Goal: Contribute content

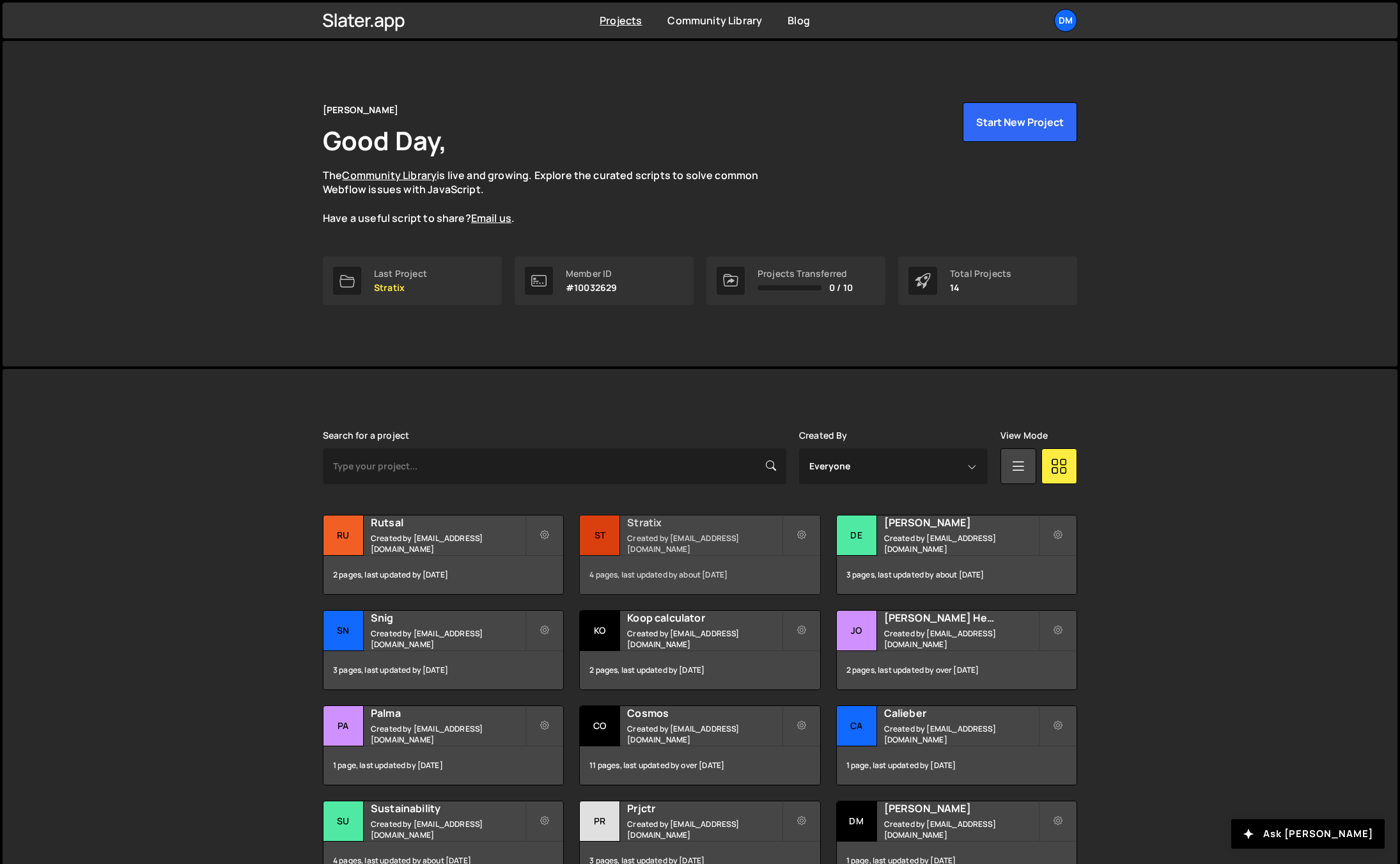
click at [645, 544] on small "Created by dmytrokaraulov@gmail.com" at bounding box center [703, 543] width 154 height 21
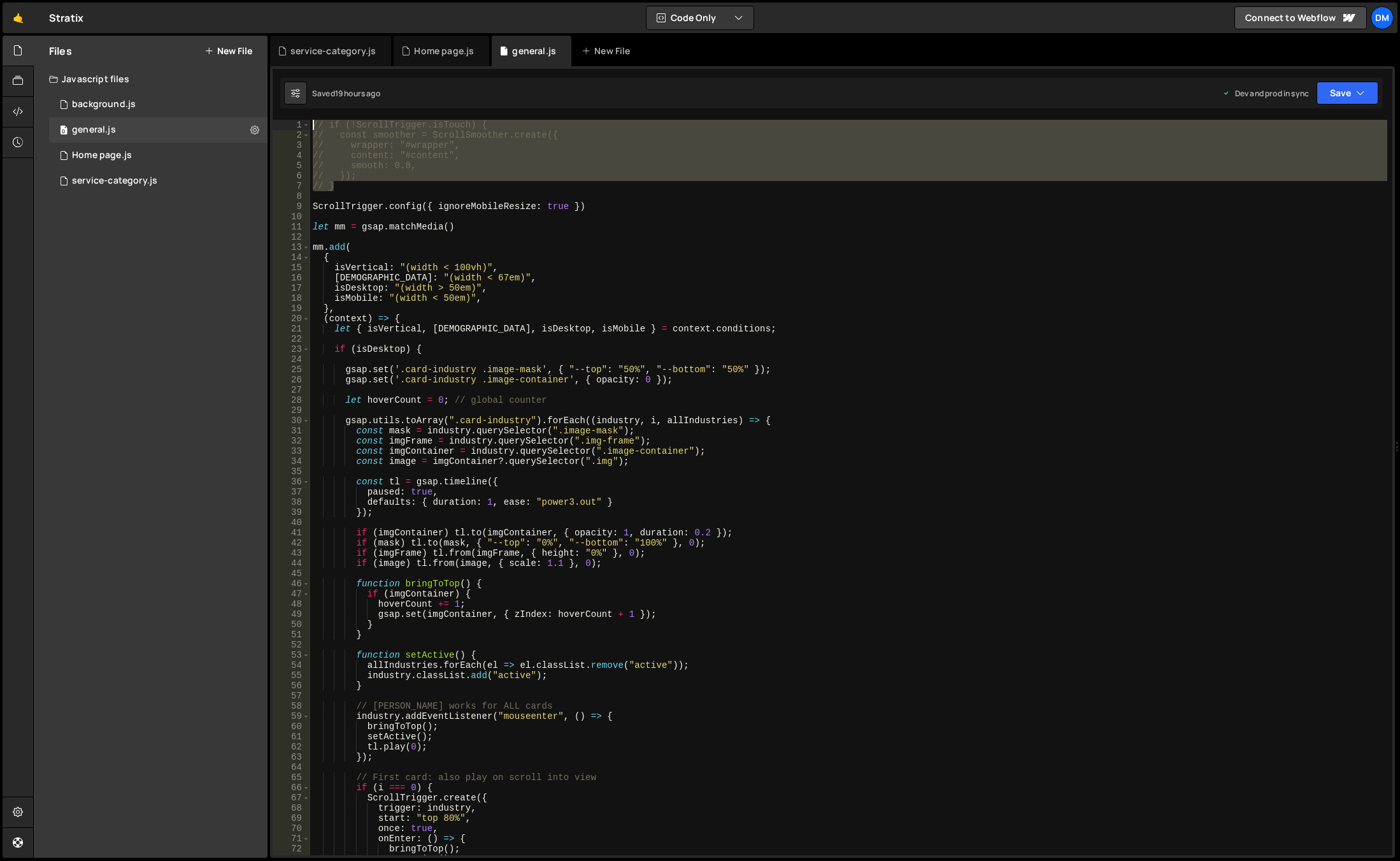
drag, startPoint x: 361, startPoint y: 184, endPoint x: 270, endPoint y: 92, distance: 129.4
click at [270, 92] on div "// } 1 2 3 4 5 6 7 8 9 10 11 12 13 14 15 16 17 18 19 20 21 22 23 24 25 26 27 28…" at bounding box center [832, 462] width 1124 height 792
type textarea "if (!ScrollTrigger.isTouch) { const smoother = ScrollSmoother.create({"
click at [1353, 89] on button "Save" at bounding box center [1347, 93] width 62 height 23
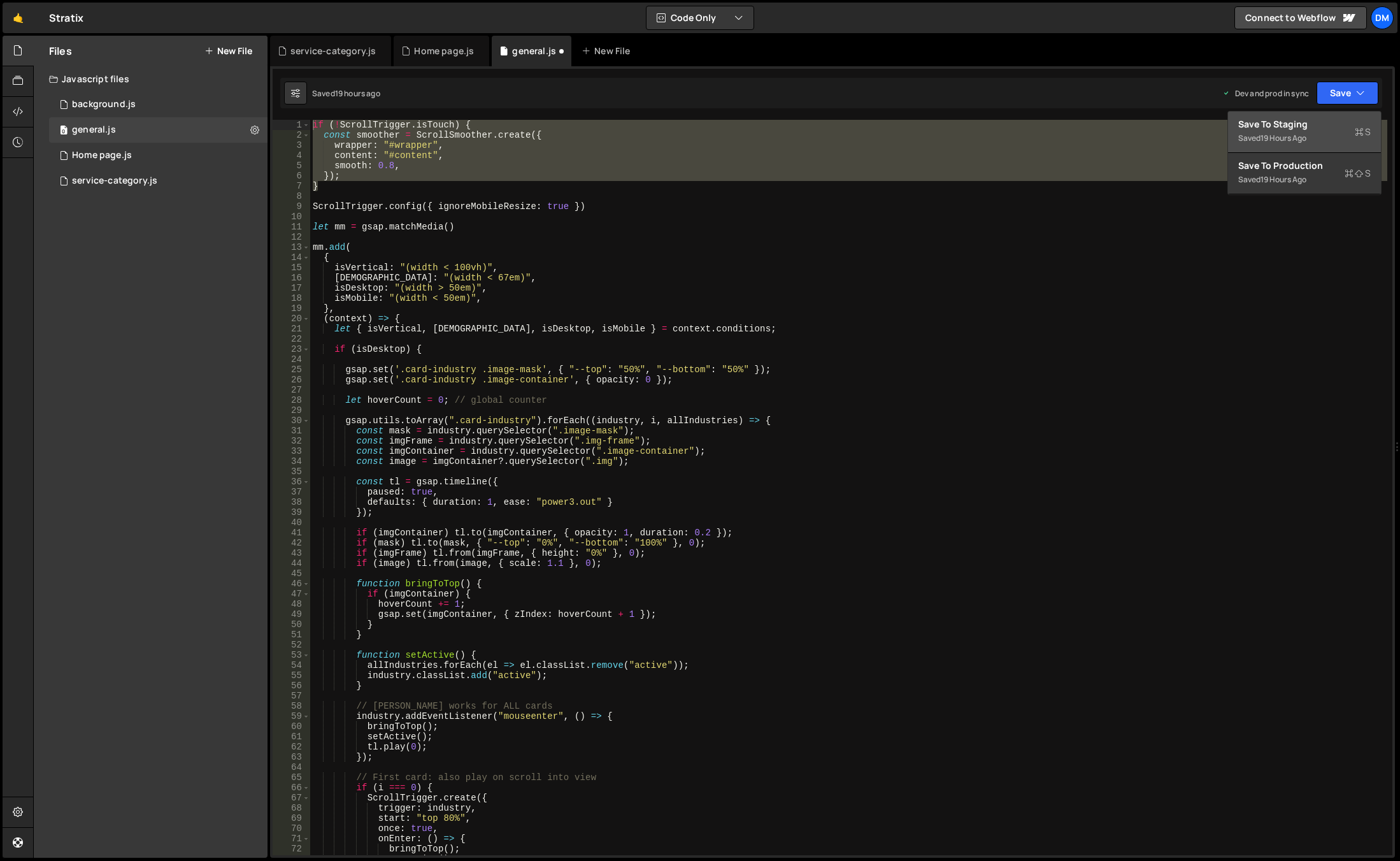
click at [1330, 134] on div "Saved 19 hours ago" at bounding box center [1304, 138] width 132 height 15
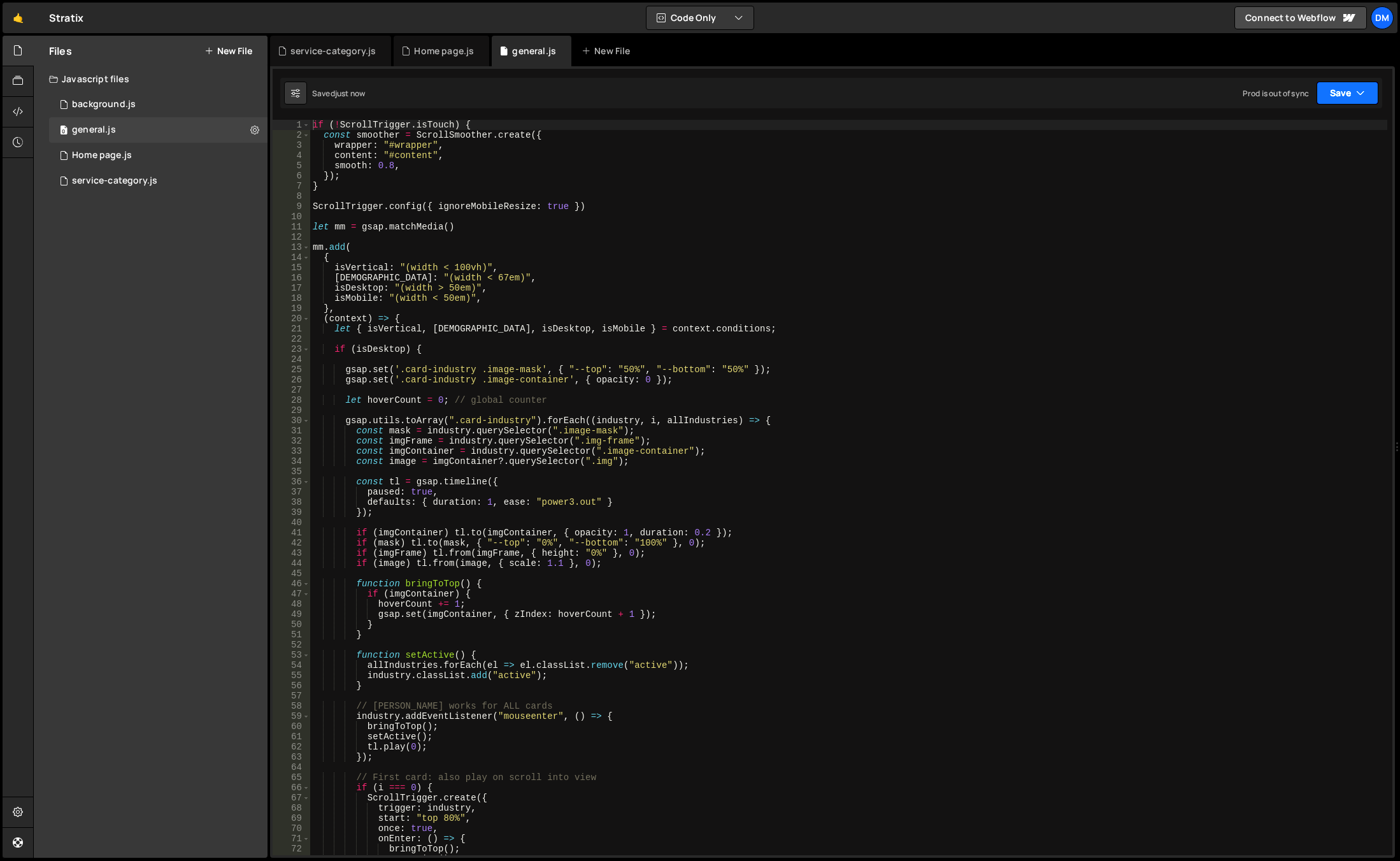
click at [1342, 91] on button "Save" at bounding box center [1347, 93] width 62 height 23
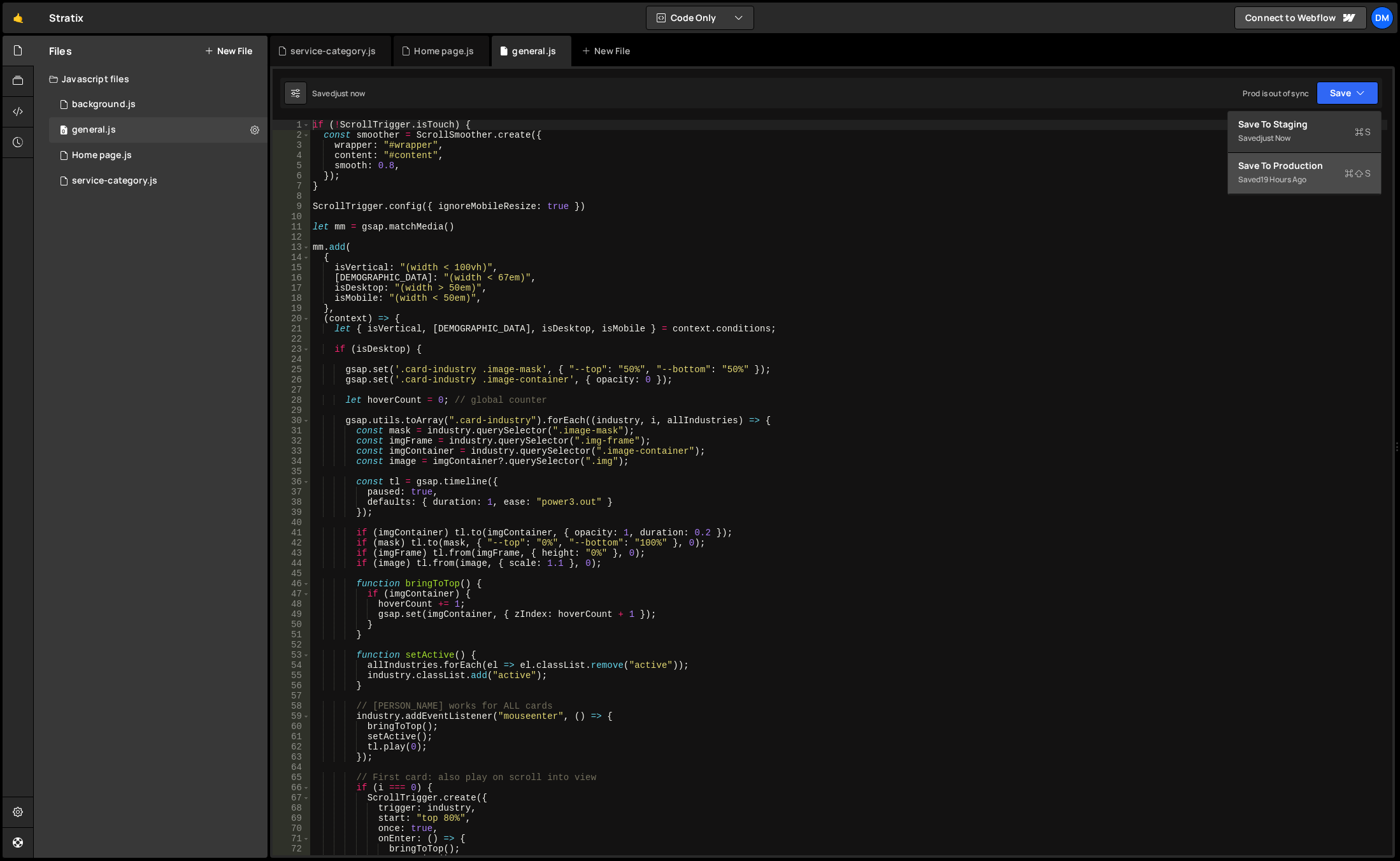
click at [1287, 186] on div "Saved 19 hours ago" at bounding box center [1304, 180] width 132 height 15
